Goal: Transaction & Acquisition: Purchase product/service

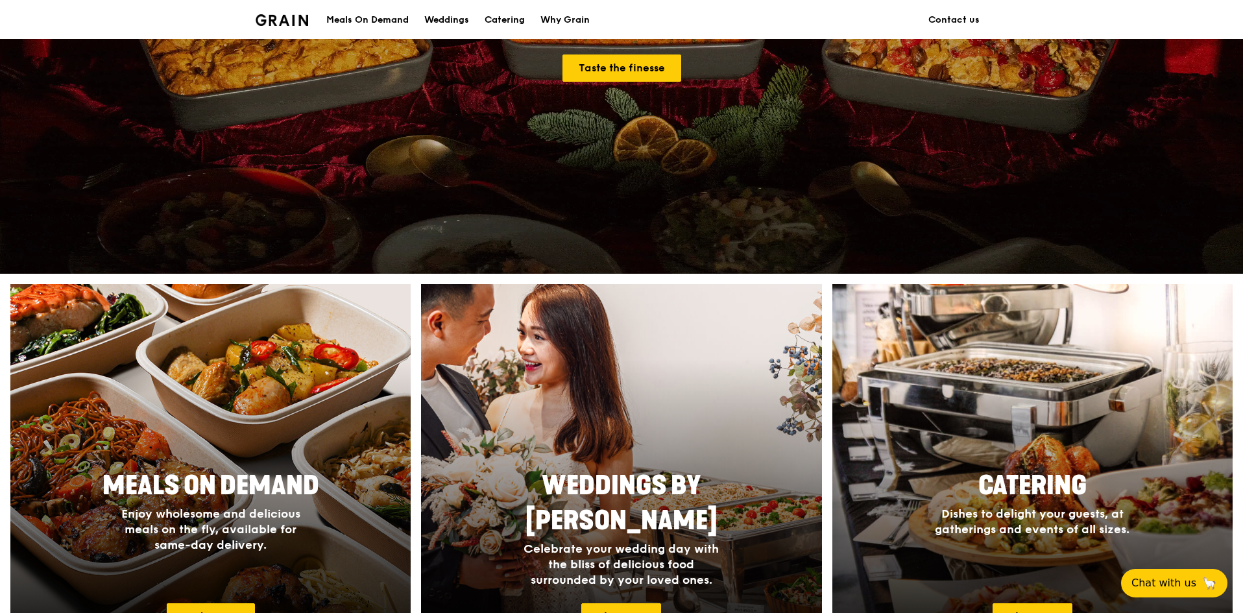
scroll to position [454, 0]
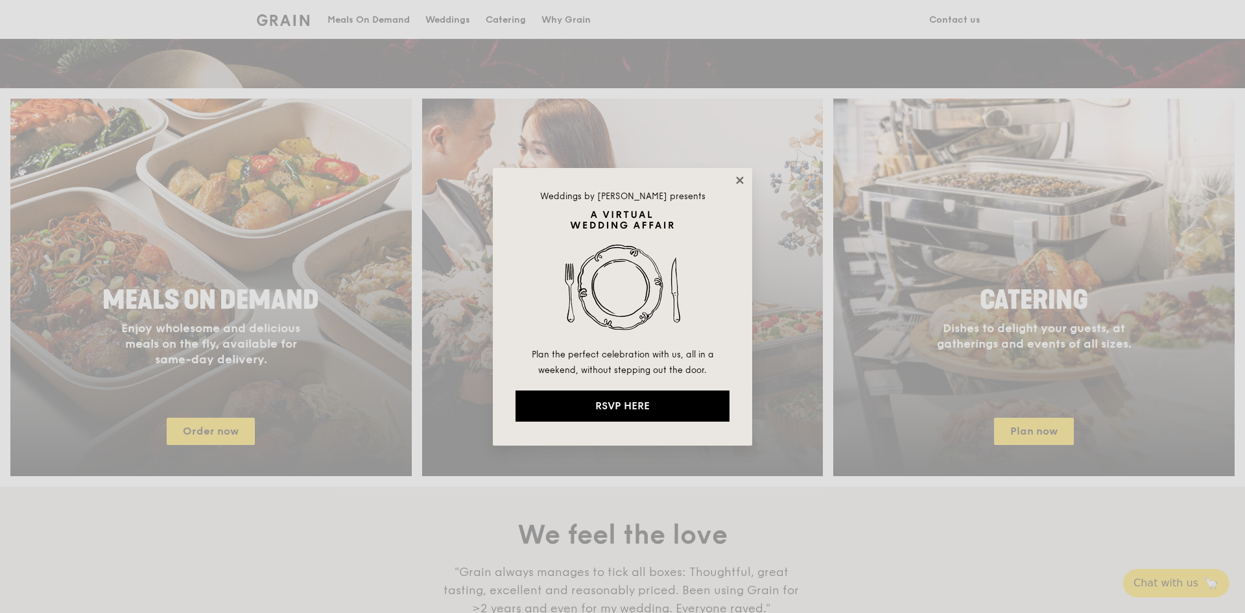
click at [740, 176] on icon at bounding box center [740, 180] width 12 height 12
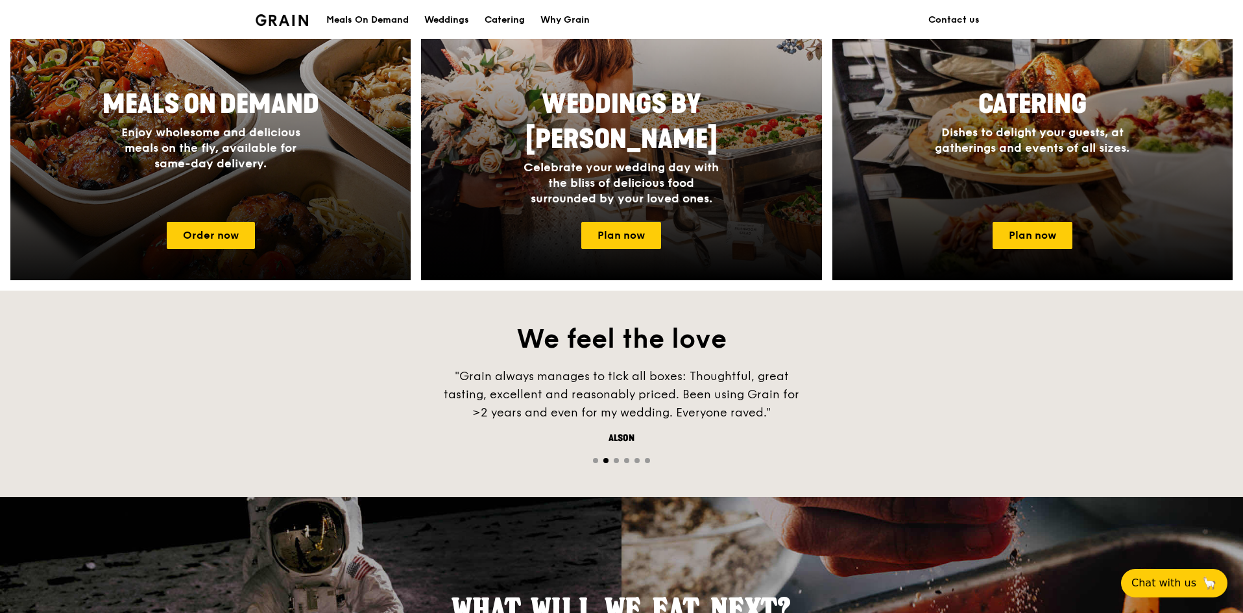
scroll to position [649, 0]
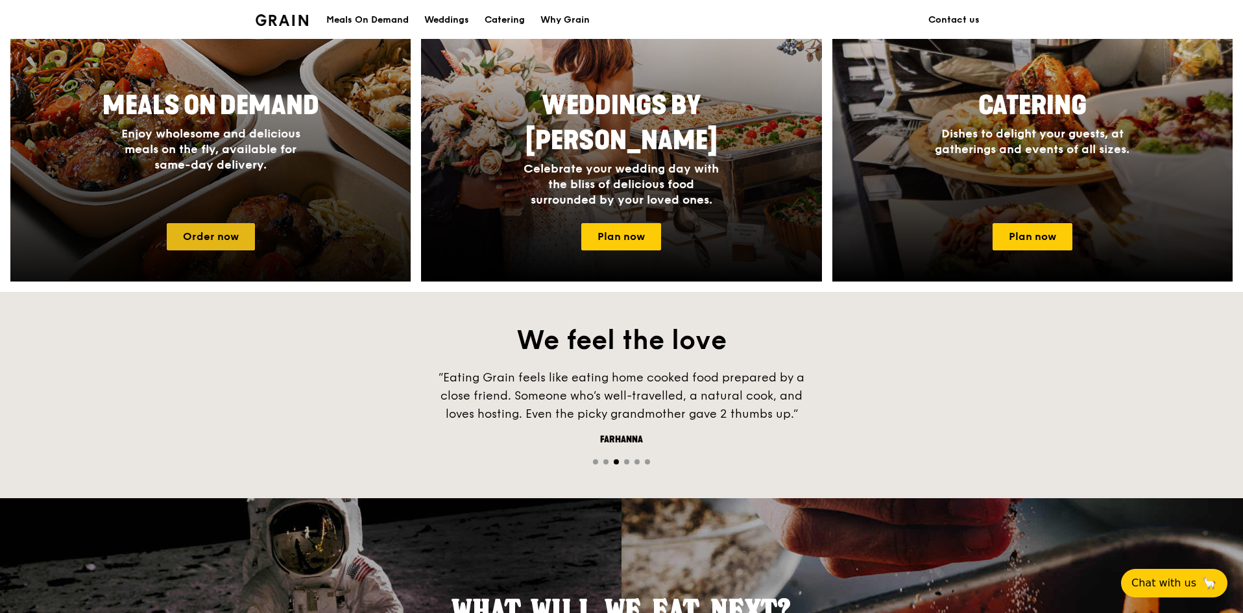
click at [217, 230] on link "Order now" at bounding box center [211, 236] width 88 height 27
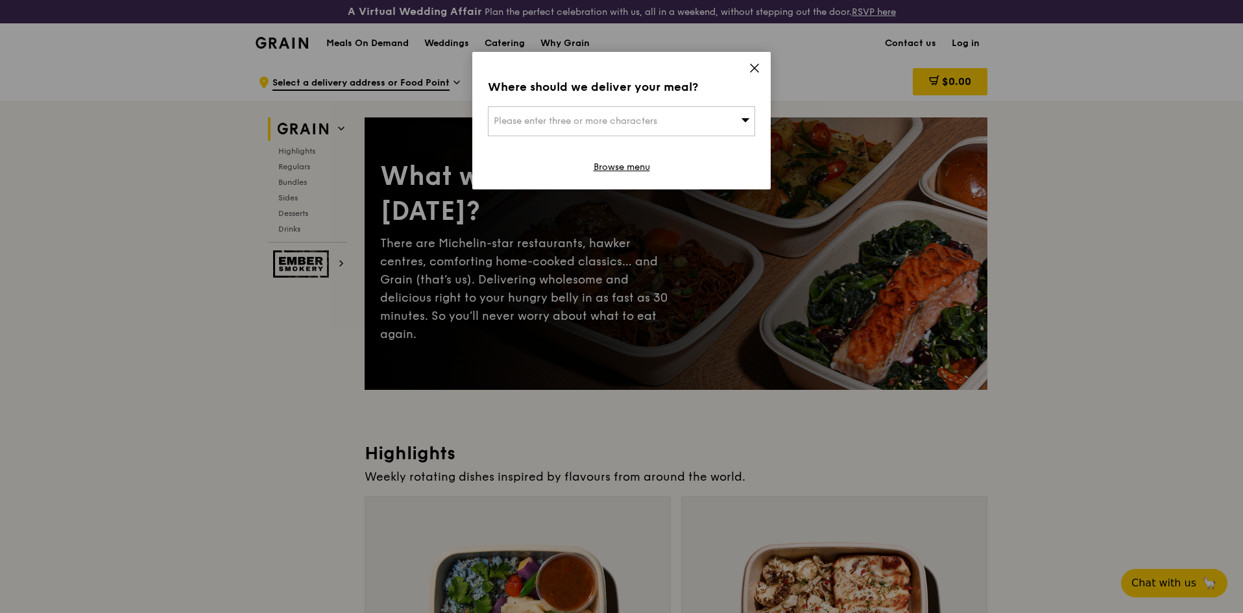
click at [743, 116] on icon at bounding box center [745, 120] width 9 height 10
type input "s"
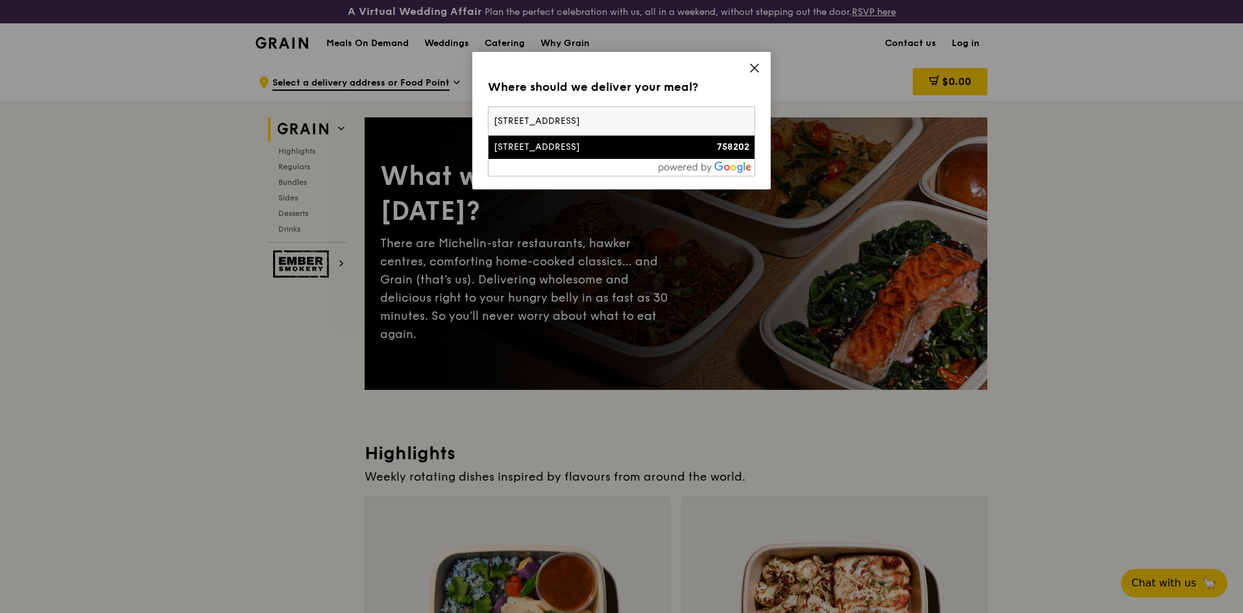
type input "[STREET_ADDRESS]"
click at [569, 141] on div "[STREET_ADDRESS]" at bounding box center [590, 147] width 192 height 13
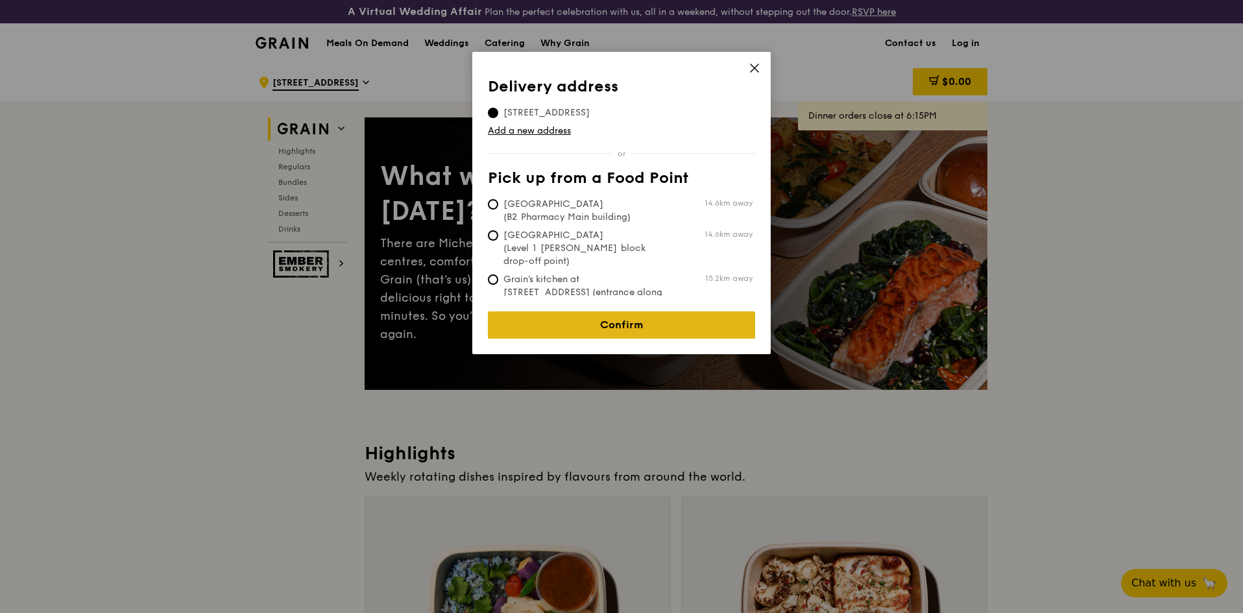
click at [614, 311] on link "Confirm" at bounding box center [621, 324] width 267 height 27
